Goal: Task Accomplishment & Management: Use online tool/utility

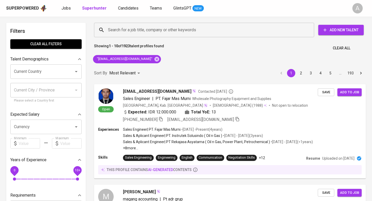
click at [310, 49] on span "Clear All" at bounding box center [342, 48] width 18 height 6
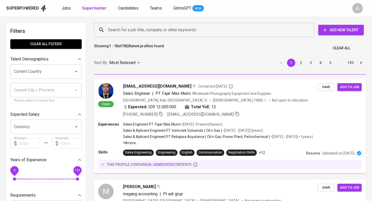
click at [197, 31] on input "Search for a job title, company or other keywords" at bounding box center [205, 30] width 197 height 10
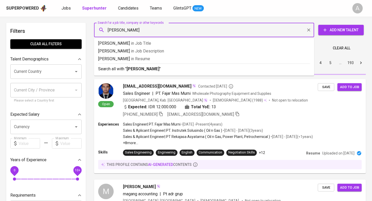
type input "[PERSON_NAME]"
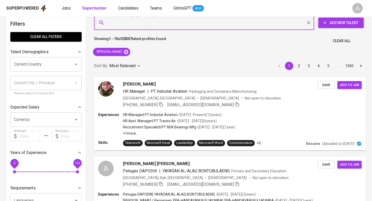
scroll to position [11, 0]
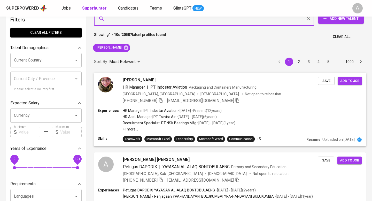
click at [159, 100] on span "[PHONE_NUMBER]" at bounding box center [143, 100] width 40 height 6
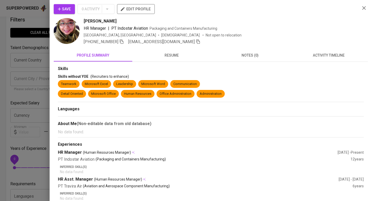
click at [310, 10] on icon "button" at bounding box center [364, 8] width 6 height 6
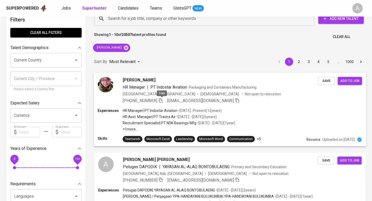
click at [161, 99] on icon "button" at bounding box center [160, 100] width 5 height 5
click at [310, 37] on span "Clear All" at bounding box center [342, 37] width 18 height 6
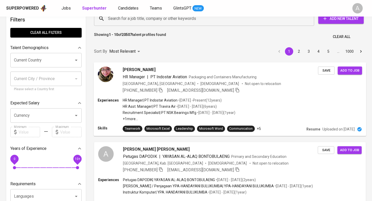
click at [187, 20] on input "Search for a job title, company or other keywords" at bounding box center [205, 19] width 197 height 10
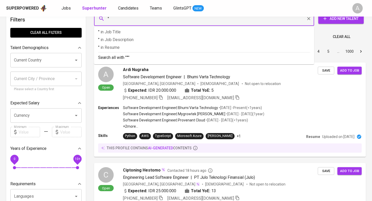
paste input "Bagas Ramdan Wibowo"
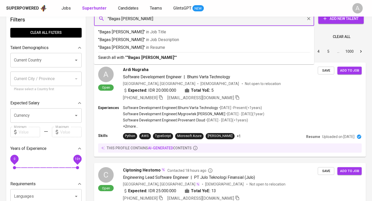
type input ""Bagas Ramdan Wibowo""
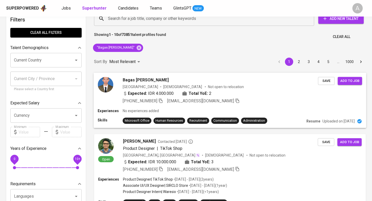
click at [106, 84] on img at bounding box center [106, 85] width 16 height 16
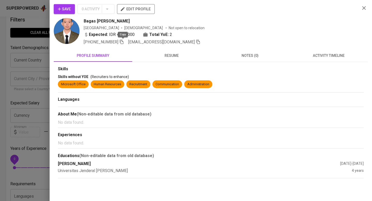
click at [124, 40] on icon "button" at bounding box center [121, 42] width 5 height 5
click at [310, 5] on icon "button" at bounding box center [364, 8] width 6 height 6
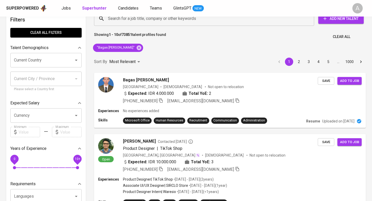
click at [310, 35] on span "Clear All" at bounding box center [342, 37] width 18 height 6
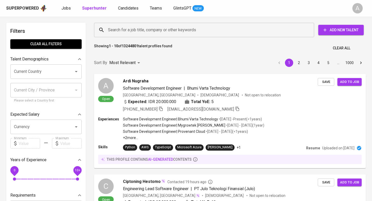
click at [226, 33] on input "Search for a job title, company or other keywords" at bounding box center [205, 30] width 197 height 10
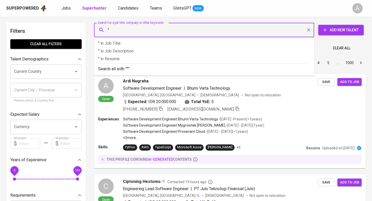
paste input "[PERSON_NAME]"
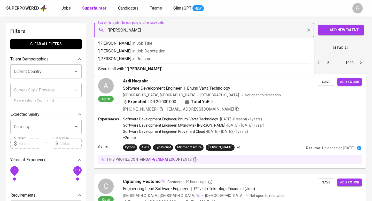
type input ""[PERSON_NAME]""
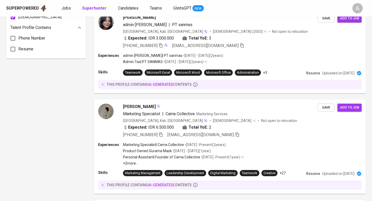
scroll to position [390, 0]
click at [162, 133] on icon "button" at bounding box center [160, 134] width 5 height 5
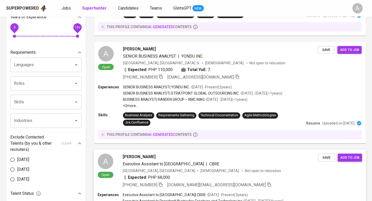
scroll to position [0, 0]
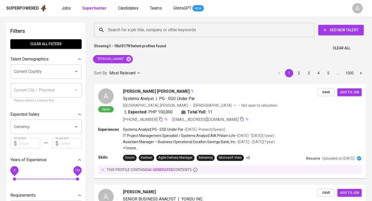
click at [342, 49] on span "Clear All" at bounding box center [342, 48] width 18 height 6
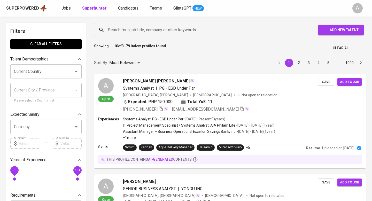
click at [148, 31] on input "Search for a job title, company or other keywords" at bounding box center [205, 30] width 197 height 10
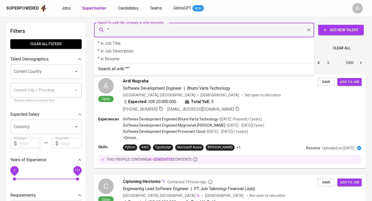
paste input "[PERSON_NAME]"
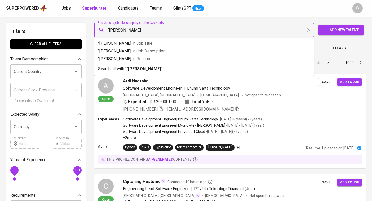
type input ""[PERSON_NAME]""
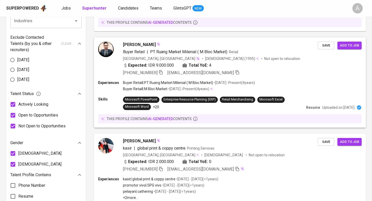
scroll to position [244, 0]
